Goal: Understand process/instructions

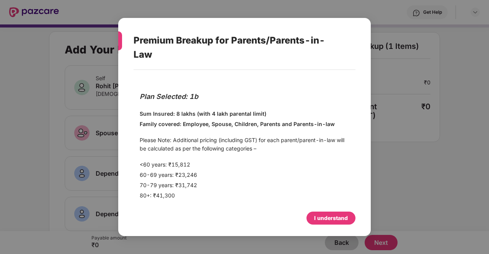
click at [440, 140] on div "Premium Breakup for Parents/Parents-in-Law Plan Selected: 1b Sum Insured: 8 lak…" at bounding box center [244, 127] width 489 height 254
click at [344, 217] on div "I understand" at bounding box center [331, 218] width 34 height 8
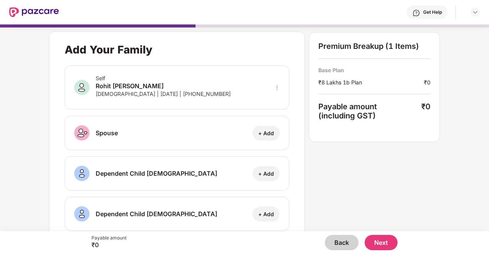
scroll to position [6, 0]
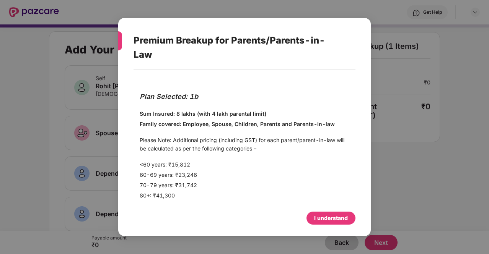
click at [48, 110] on div "Premium Breakup for Parents/Parents-in-Law Plan Selected: 1b Sum Insured: 8 lak…" at bounding box center [244, 127] width 489 height 254
click at [322, 224] on div "I understand" at bounding box center [330, 218] width 49 height 13
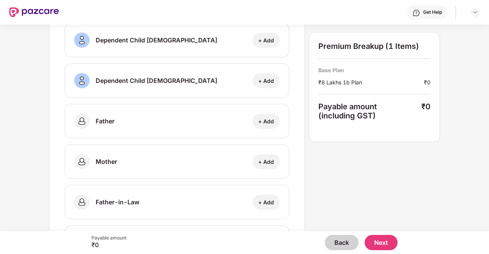
scroll to position [258, 0]
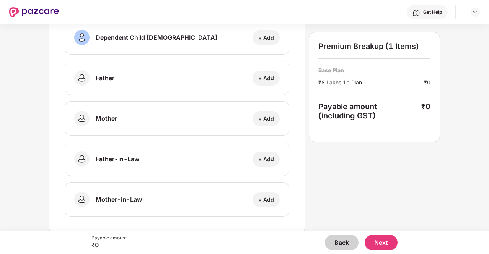
click at [338, 242] on button "Back" at bounding box center [342, 242] width 34 height 15
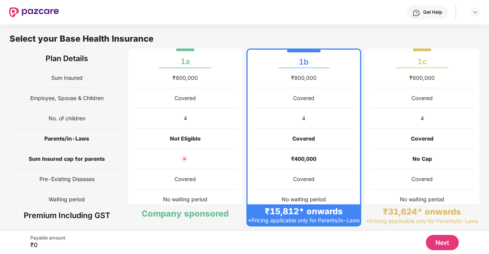
scroll to position [92, 0]
